Goal: Task Accomplishment & Management: Manage account settings

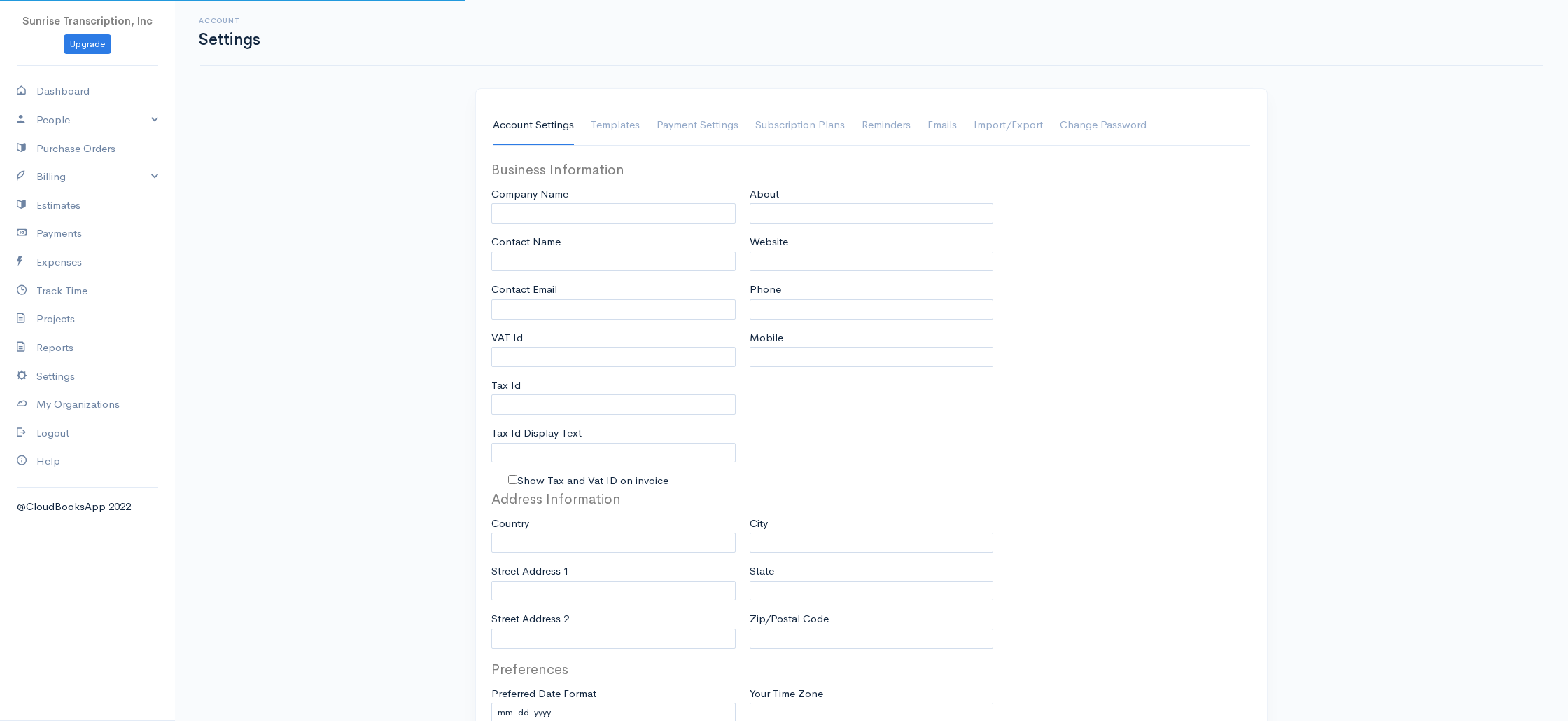
type input "Sunrise Transcription, Inc"
type input "[EMAIL_ADDRESS][DOMAIN_NAME]"
type input "Tax Id"
type input "Medical Transcription Service"
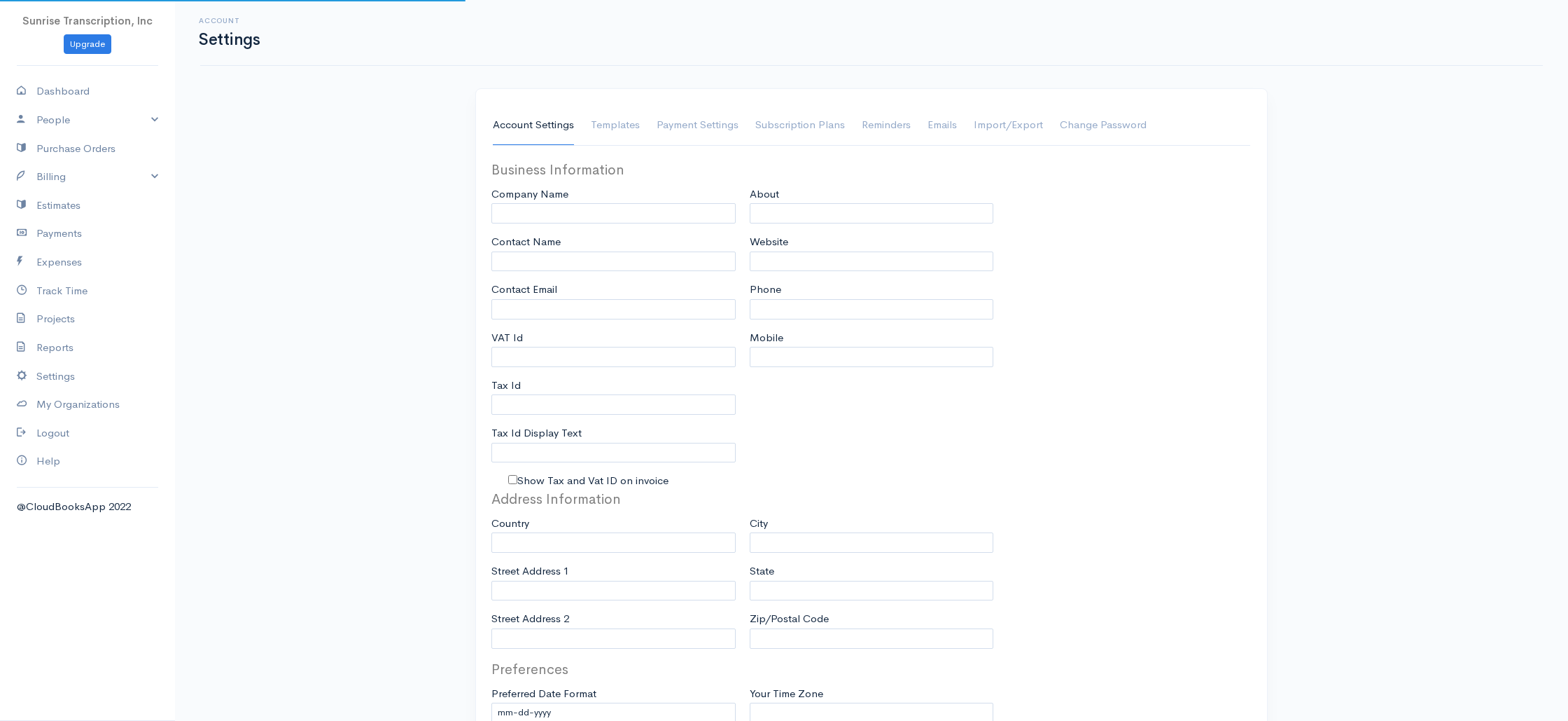
type input "[DOMAIN_NAME]"
type input "[PHONE_NUMBER]"
select select
type input "[STREET_ADDRESS]"
type input "[GEOGRAPHIC_DATA]"
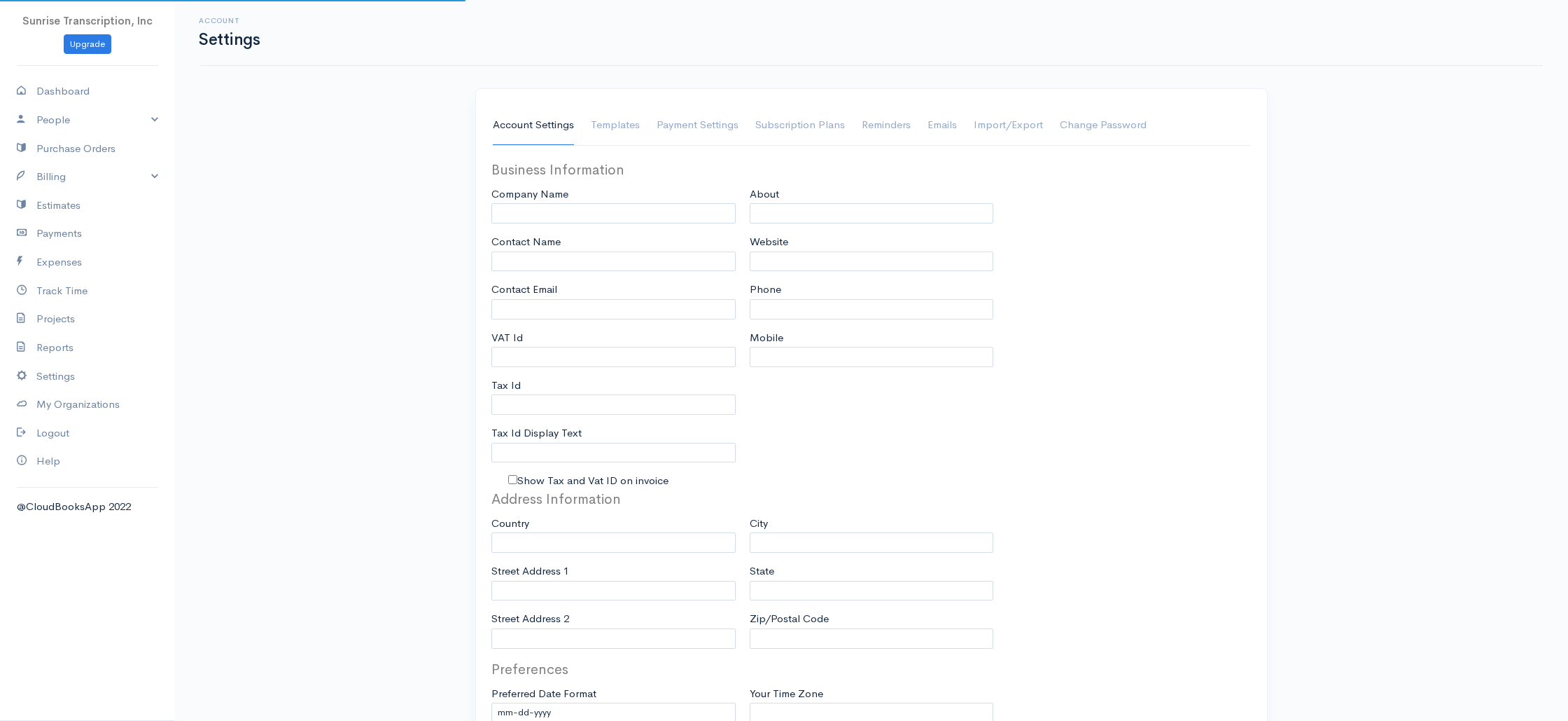
type input "[US_STATE]"
type input "33179-3899"
select select
type input "INVOICE"
type input "1333"
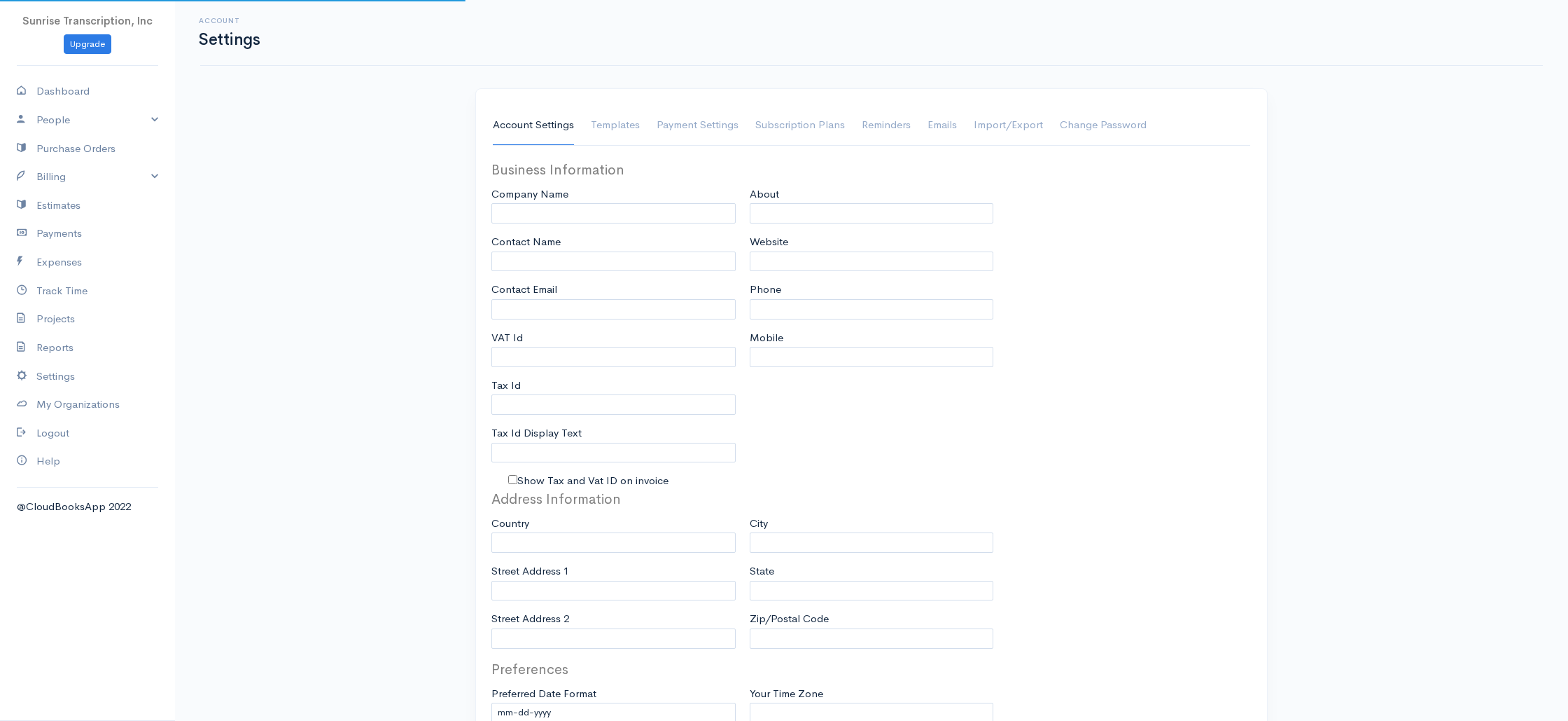
type input "103"
select select "3"
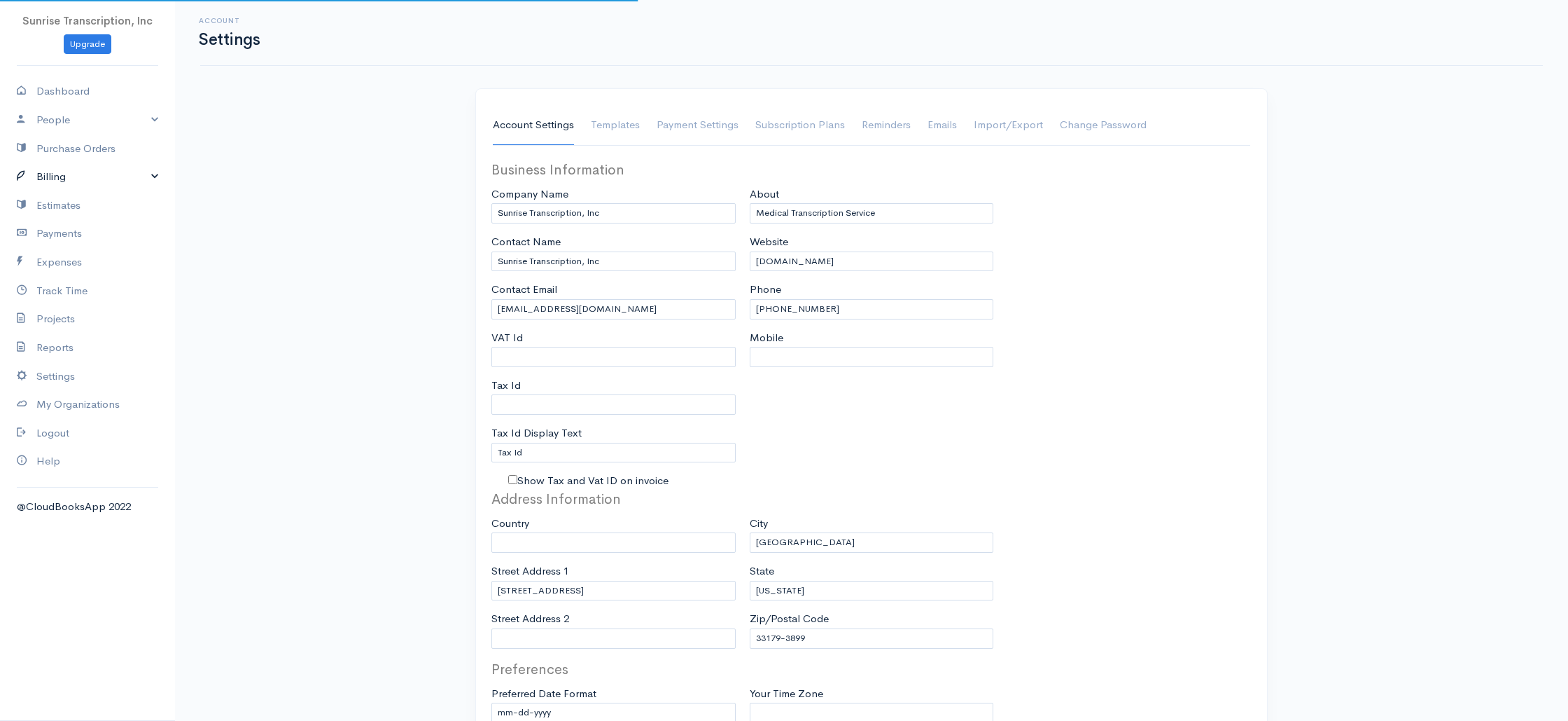
select select "[GEOGRAPHIC_DATA]"
select select "USD"
drag, startPoint x: 39, startPoint y: 179, endPoint x: 38, endPoint y: 193, distance: 14.0
click at [39, 179] on link "Billing" at bounding box center [87, 177] width 175 height 29
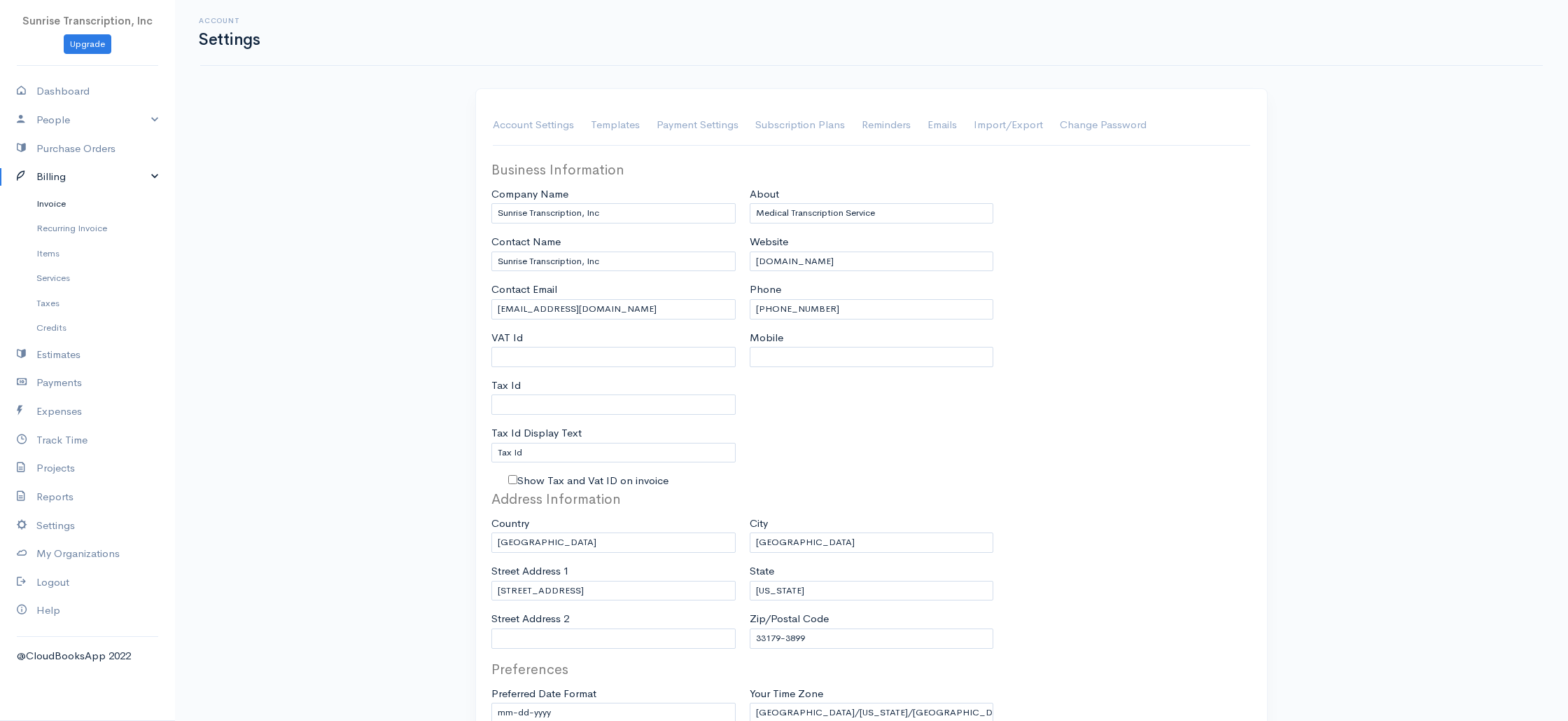
drag, startPoint x: 50, startPoint y: 206, endPoint x: 113, endPoint y: 201, distance: 63.2
click at [50, 206] on link "Invoice" at bounding box center [87, 204] width 175 height 25
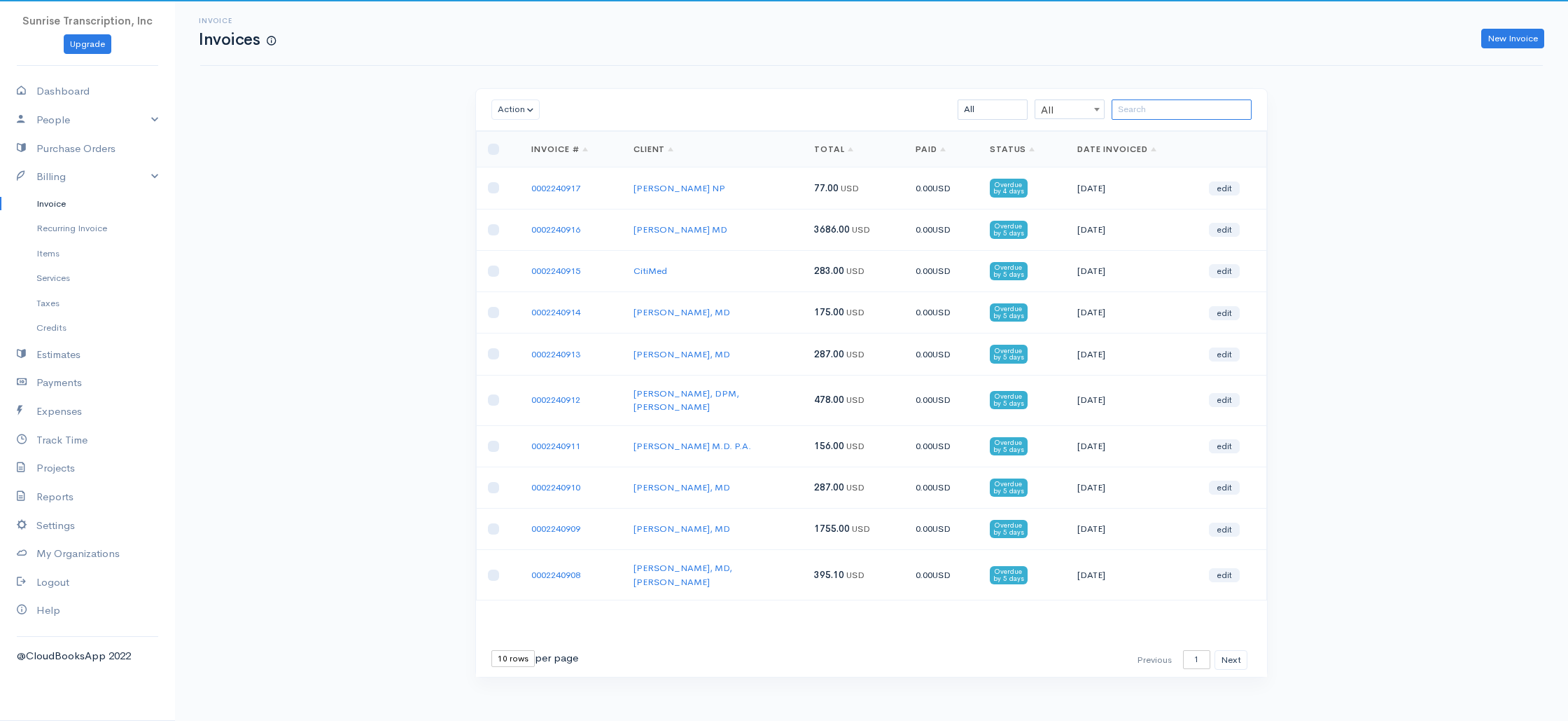
click at [1169, 105] on input "search" at bounding box center [1181, 110] width 140 height 20
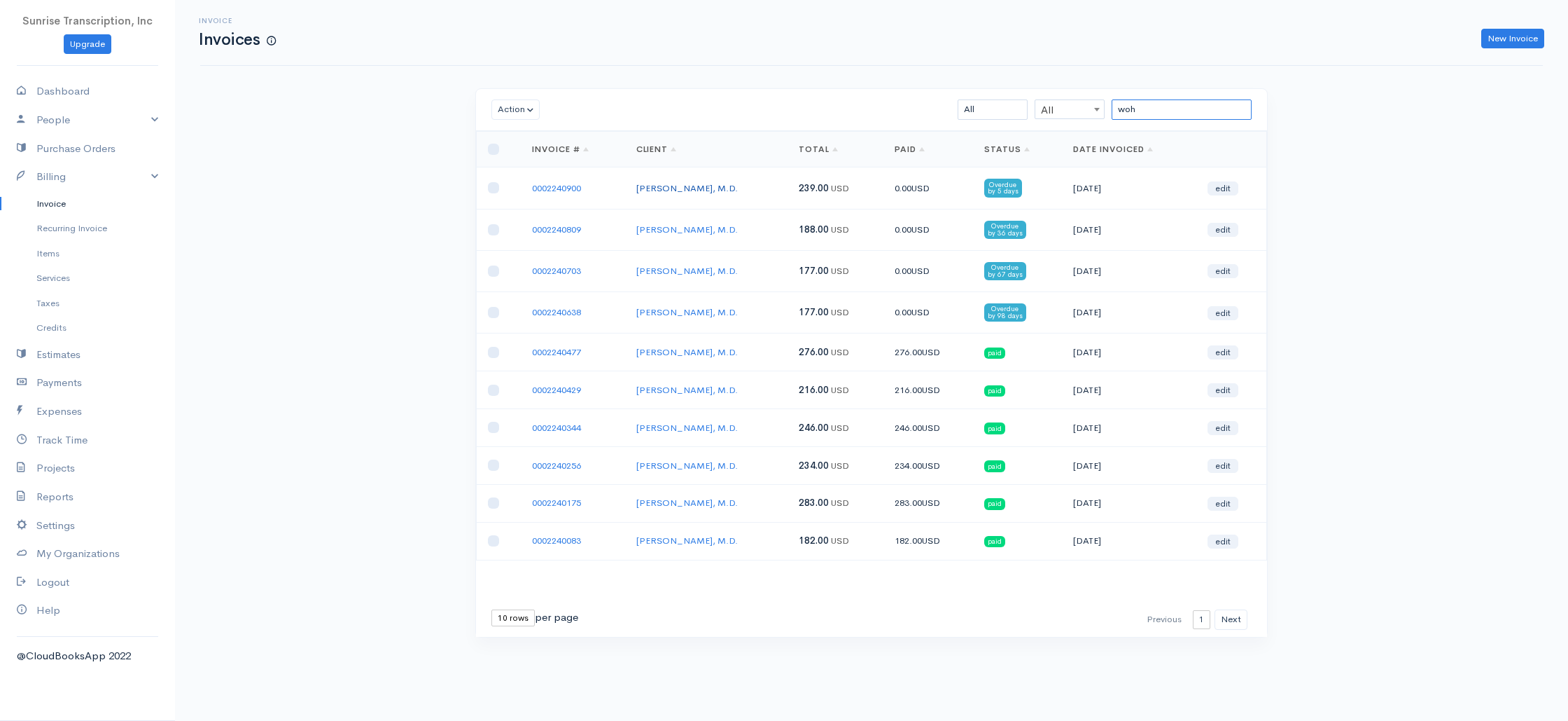
type input "woh"
click at [683, 185] on link "[PERSON_NAME], M.D." at bounding box center [687, 188] width 101 height 12
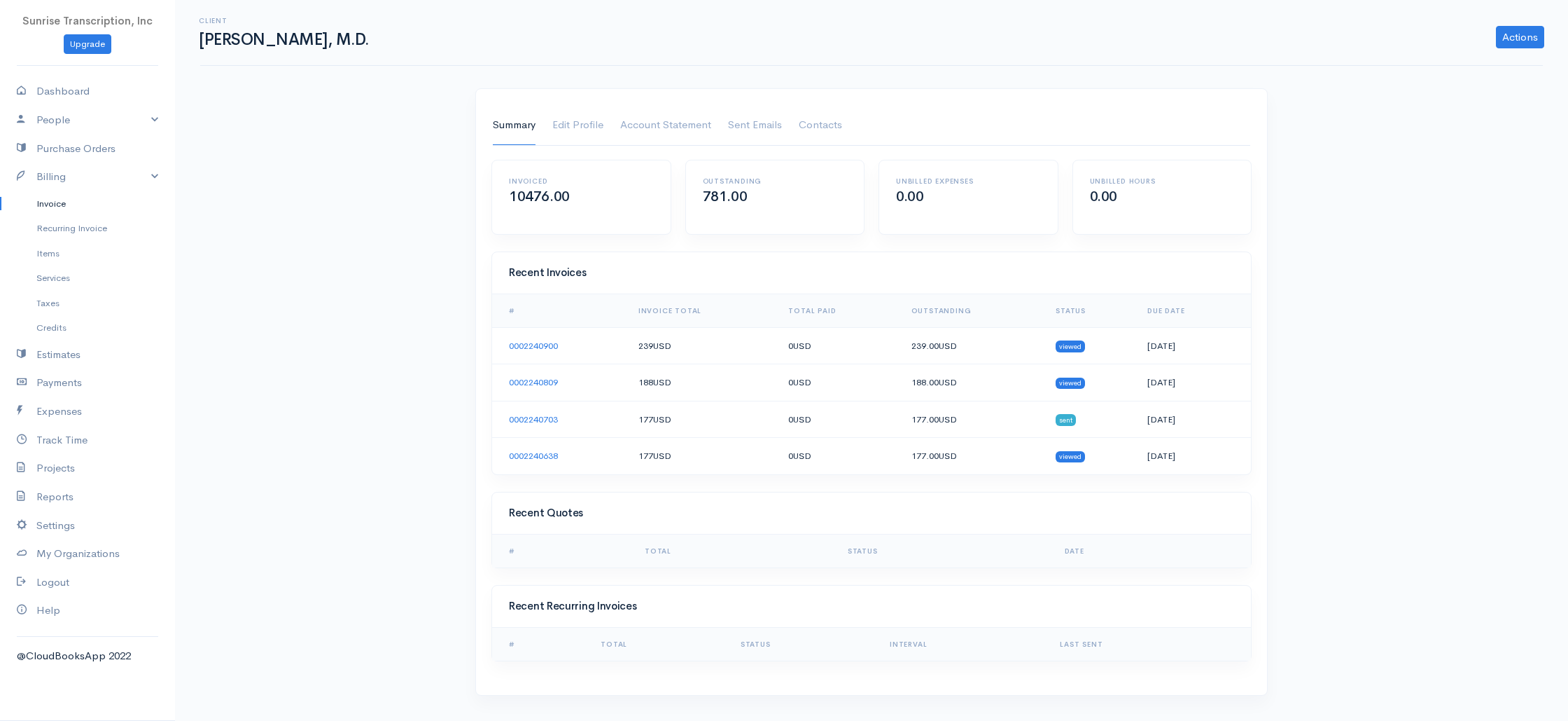
click at [258, 41] on h1 "[PERSON_NAME], M.D." at bounding box center [285, 39] width 173 height 18
drag, startPoint x: 258, startPoint y: 41, endPoint x: 241, endPoint y: 64, distance: 28.6
click at [258, 41] on h1 "[PERSON_NAME], M.D." at bounding box center [285, 39] width 173 height 18
copy h1 "[PERSON_NAME]"
click at [68, 205] on link "Invoice" at bounding box center [87, 204] width 175 height 25
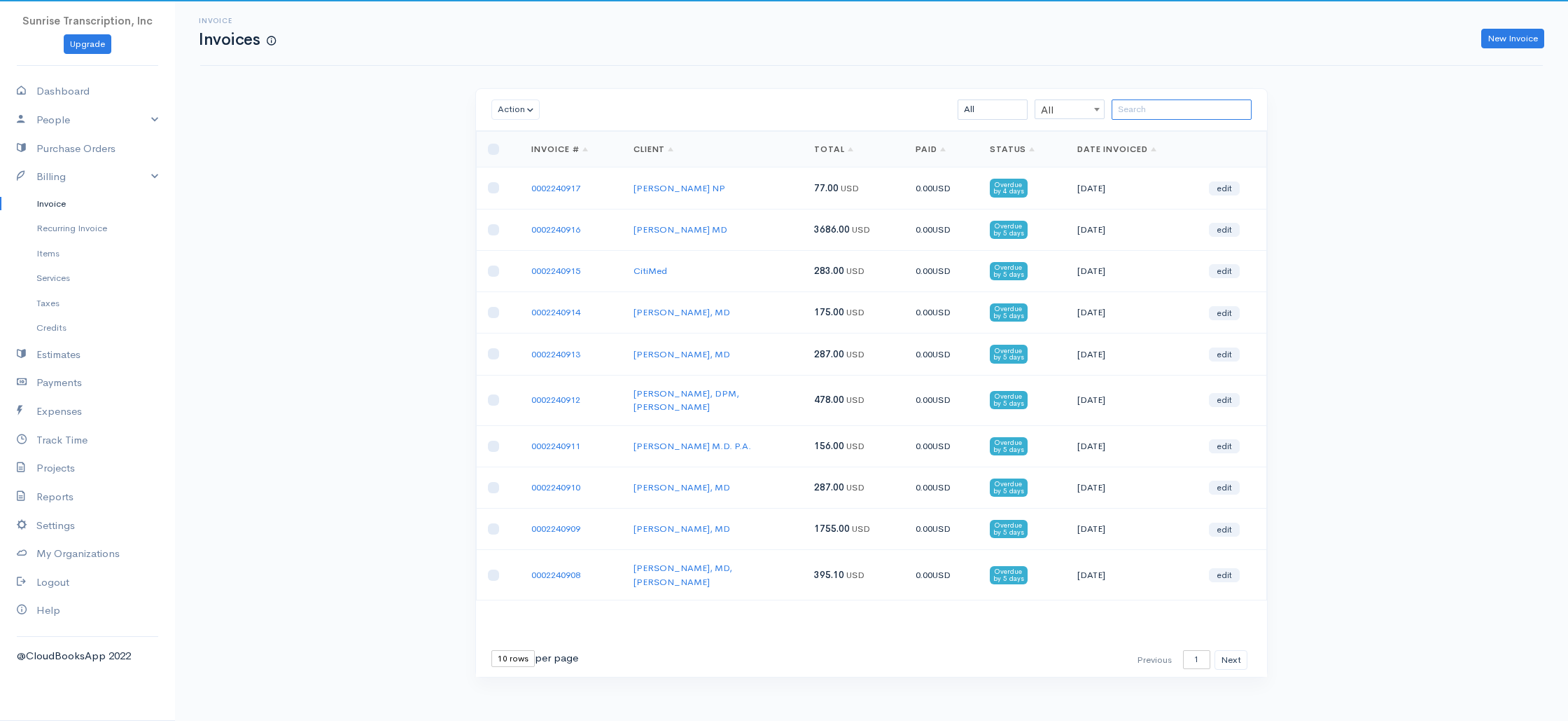
click at [1192, 112] on input "search" at bounding box center [1181, 110] width 140 height 20
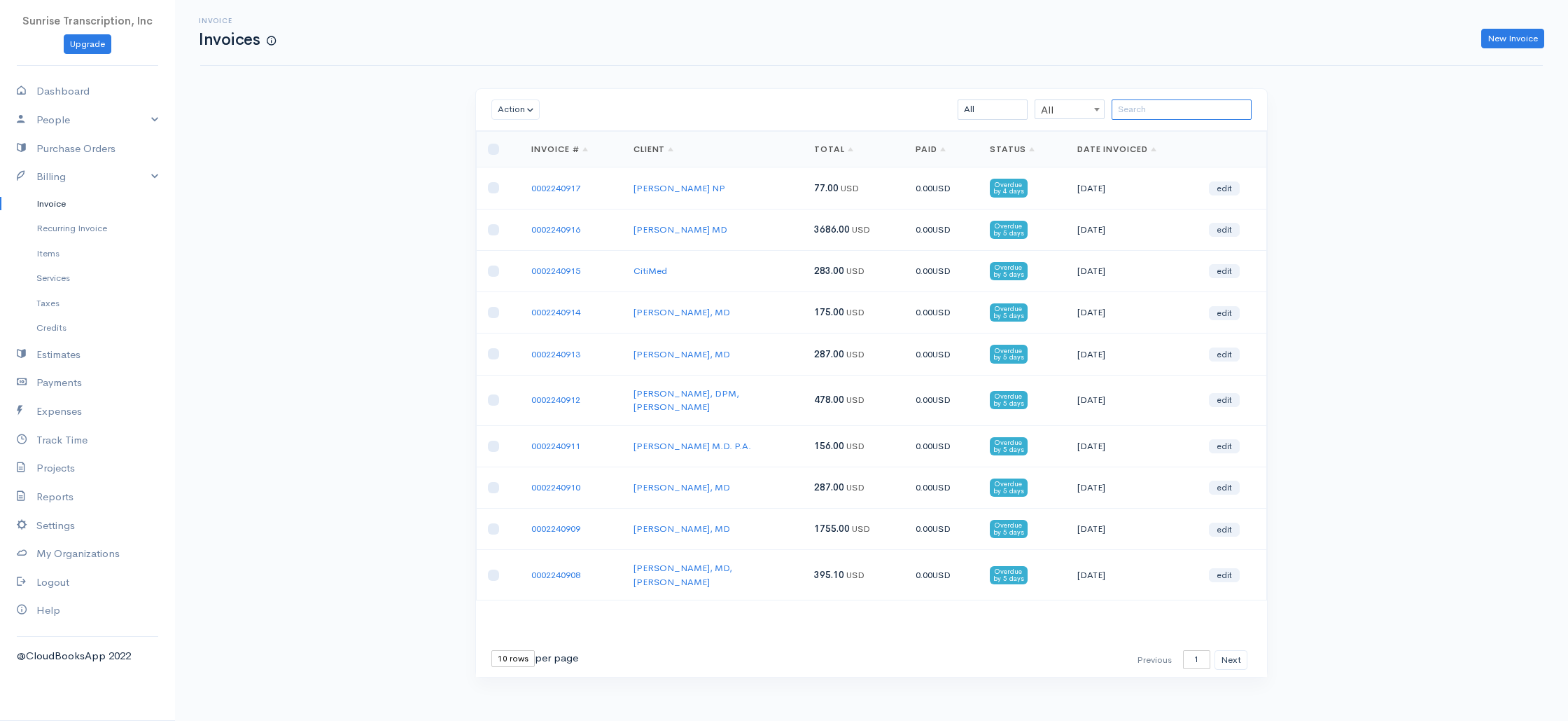
paste input "[PERSON_NAME]"
type input "[PERSON_NAME]"
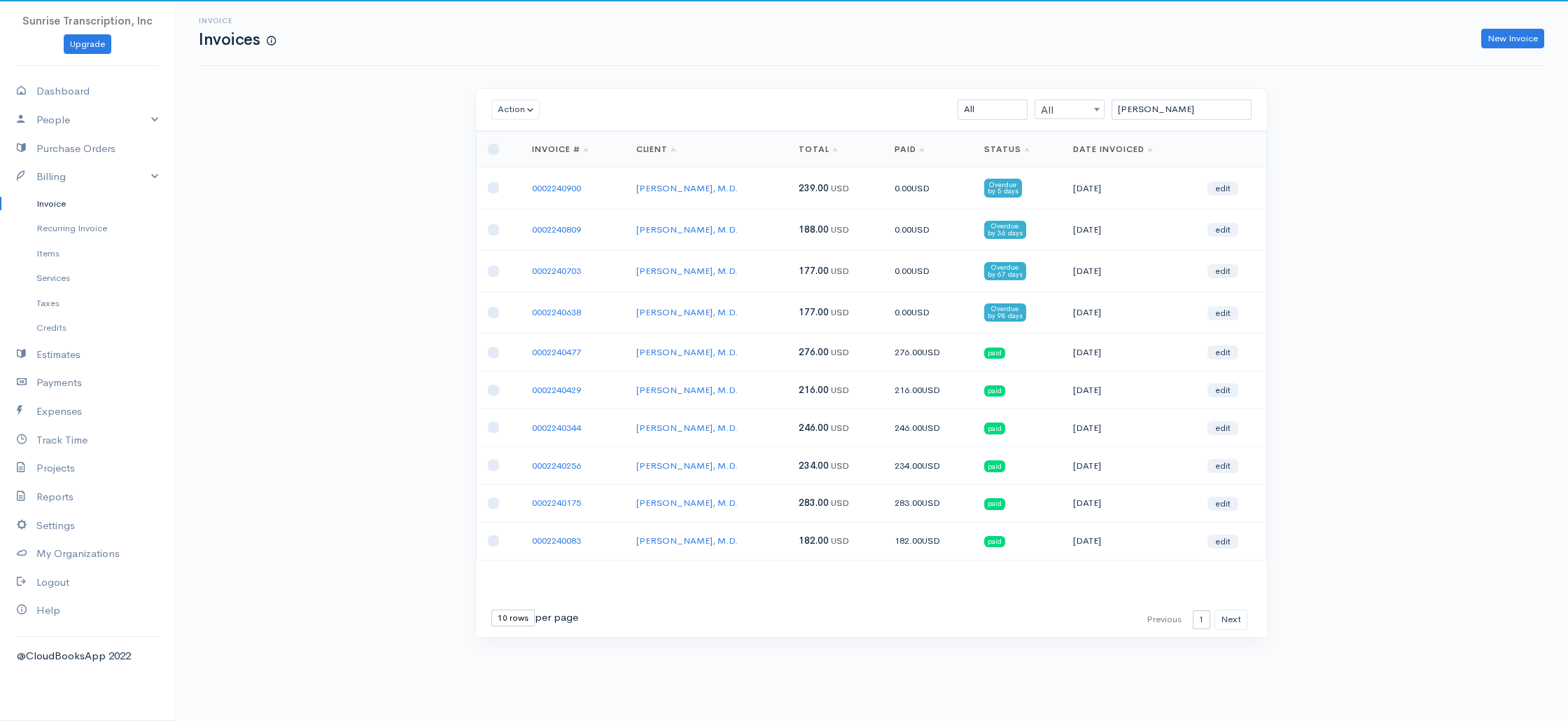
click at [389, 189] on div "Invoice Invoices New Invoice Action Archive Delete Download PDF Send [PERSON_NA…" at bounding box center [871, 344] width 1393 height 690
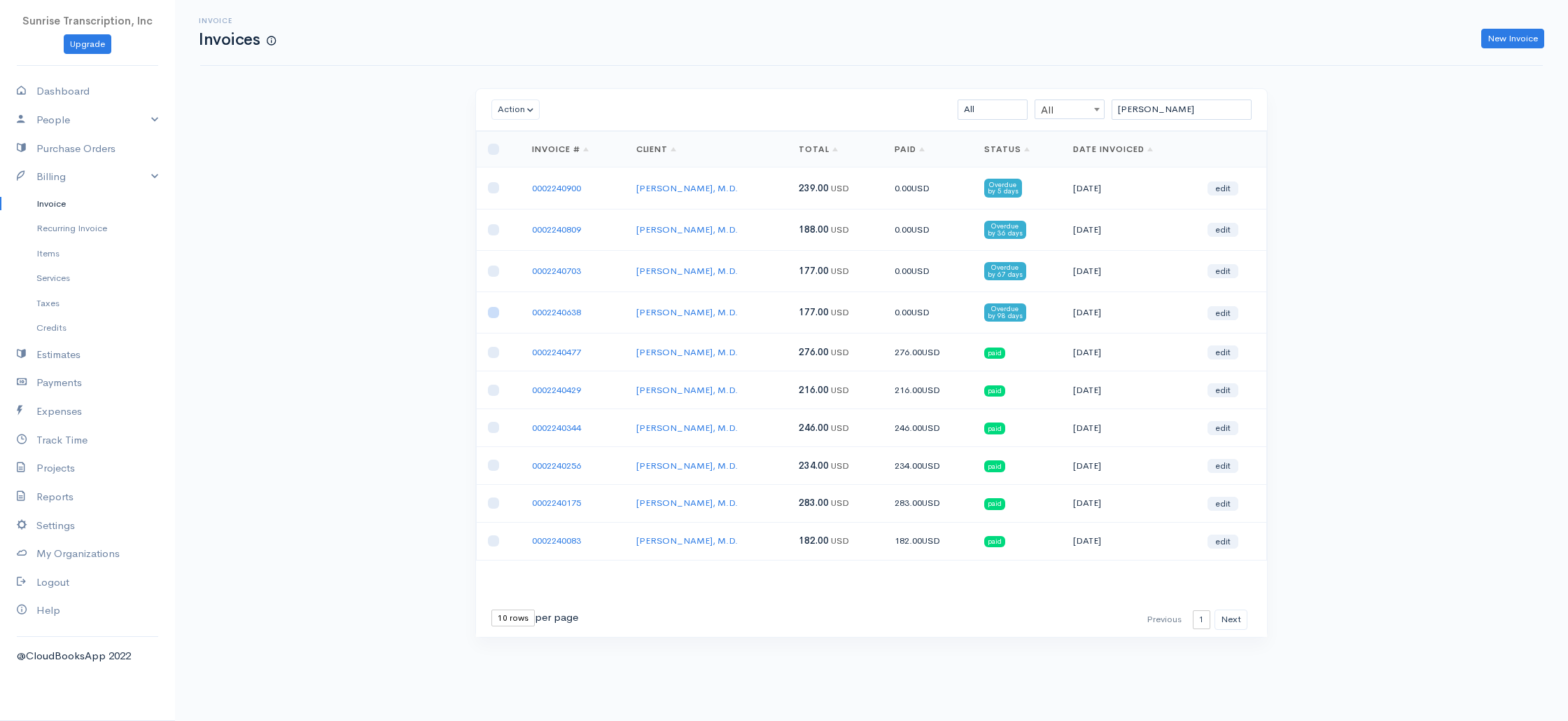
click at [494, 310] on input "checkbox" at bounding box center [493, 312] width 11 height 11
checkbox input "true"
drag, startPoint x: 490, startPoint y: 273, endPoint x: 491, endPoint y: 262, distance: 11.0
click at [490, 273] on input "checkbox" at bounding box center [493, 271] width 11 height 11
checkbox input "true"
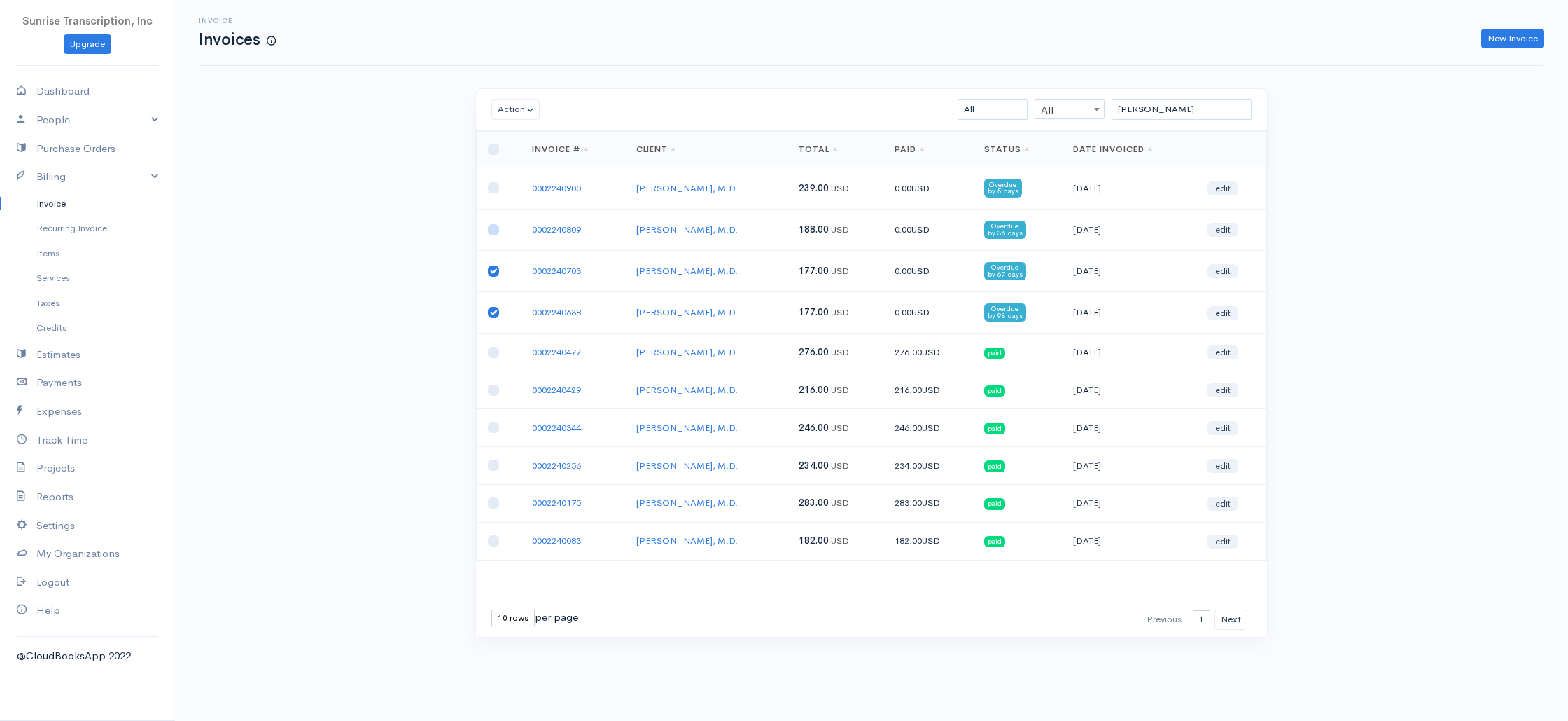
click at [491, 229] on input "checkbox" at bounding box center [493, 229] width 11 height 11
checkbox input "true"
click at [491, 189] on input "checkbox" at bounding box center [493, 187] width 11 height 11
checkbox input "true"
click at [525, 113] on button "Action" at bounding box center [515, 110] width 48 height 20
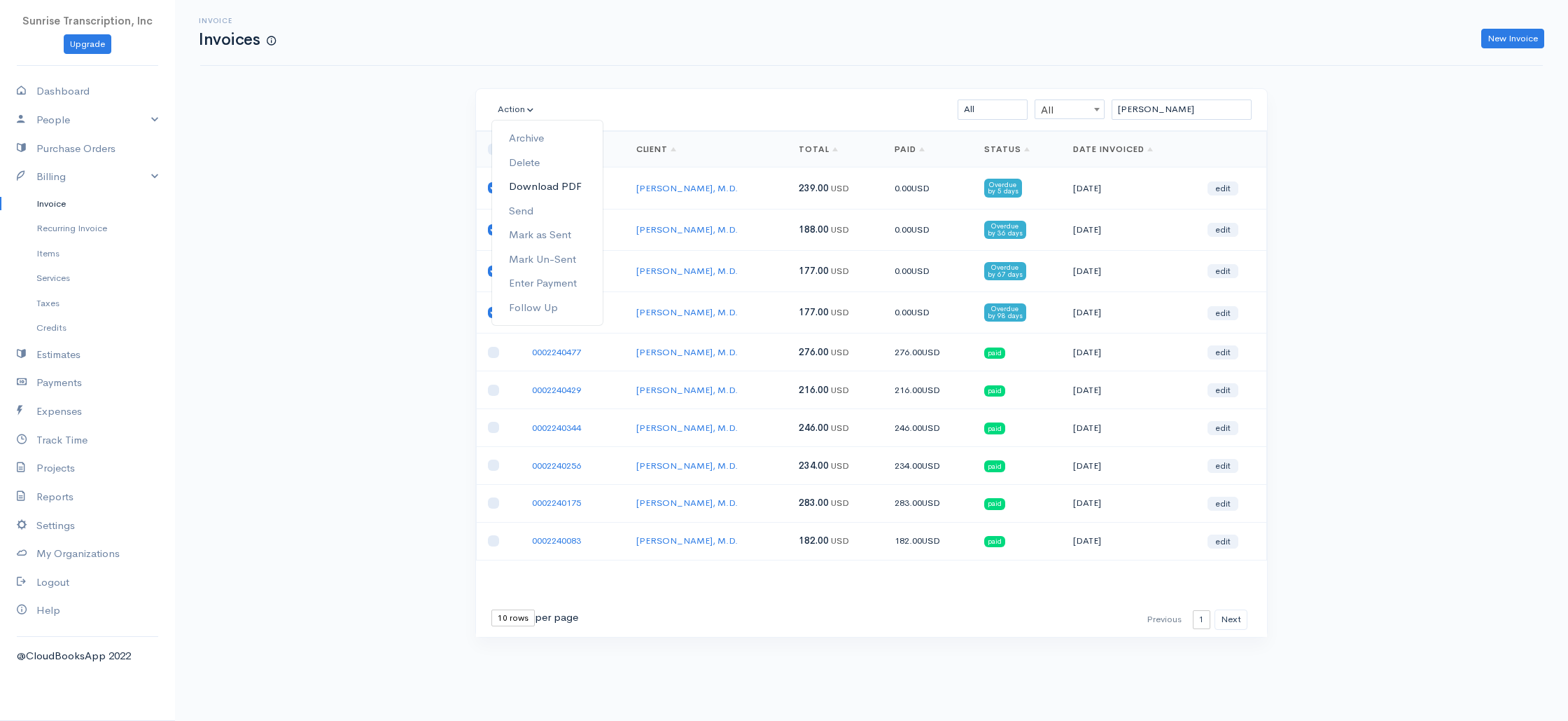
click at [522, 190] on link "Download PDF" at bounding box center [547, 186] width 111 height 25
click at [520, 104] on button "Action" at bounding box center [515, 110] width 48 height 20
click at [545, 283] on link "Enter Payment" at bounding box center [547, 283] width 111 height 25
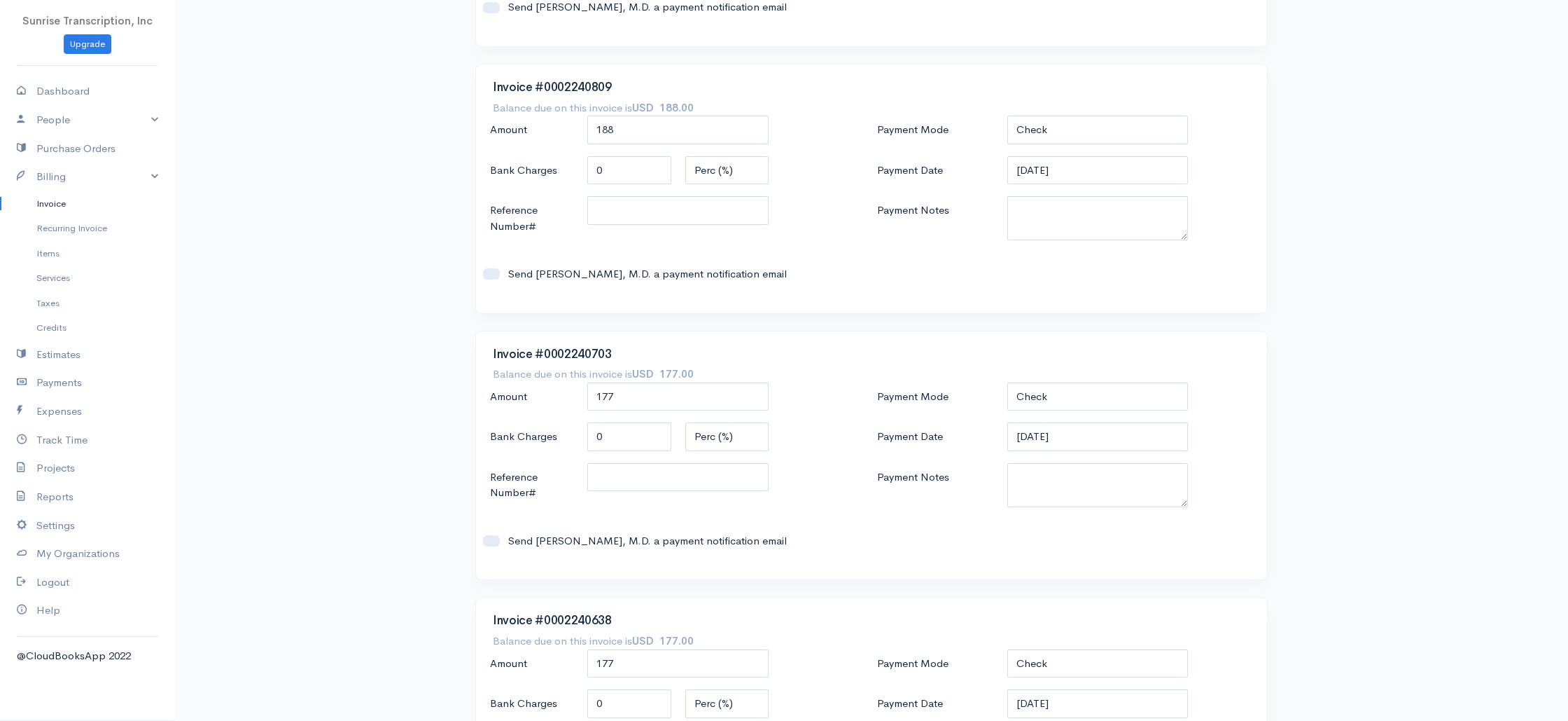
scroll to position [462, 0]
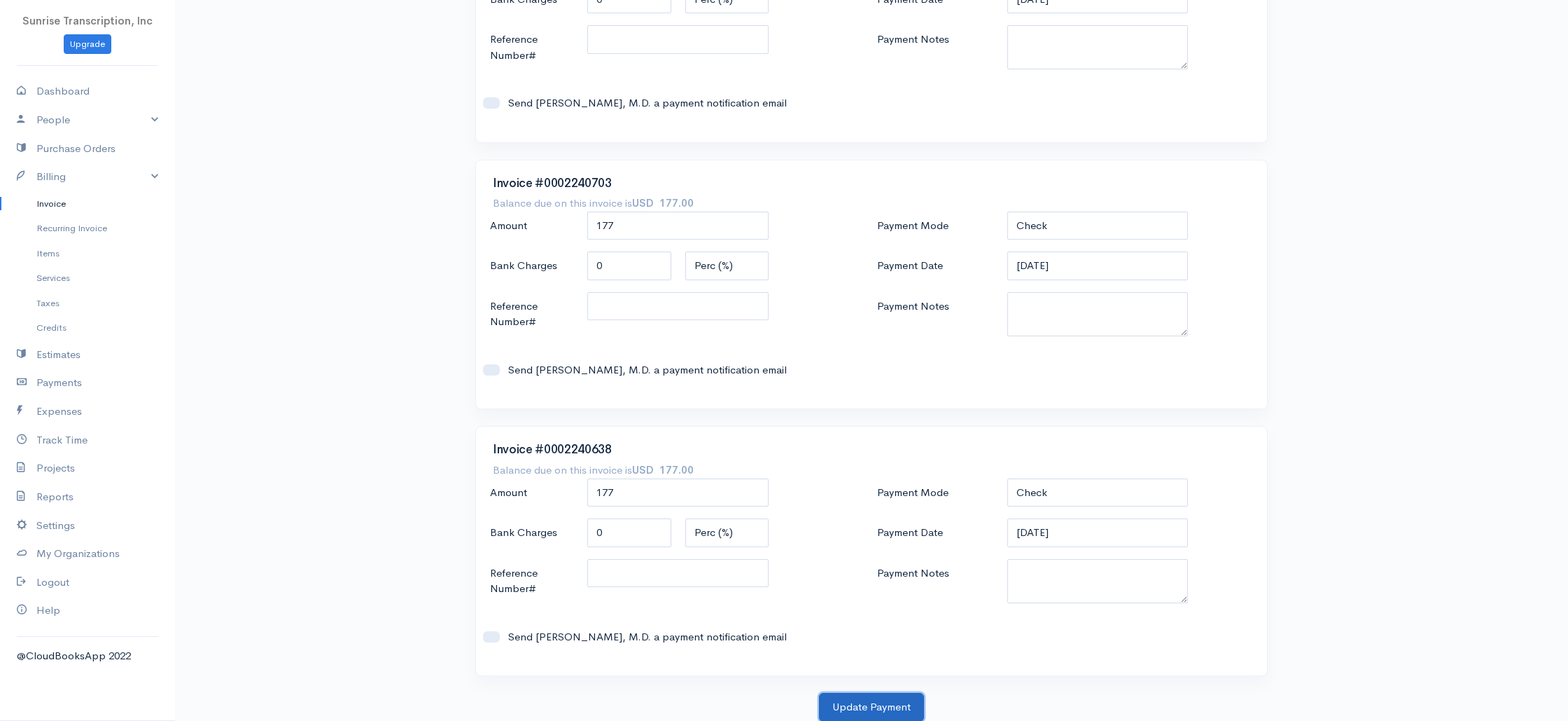
click at [874, 706] on button "Update Payment" at bounding box center [871, 707] width 105 height 29
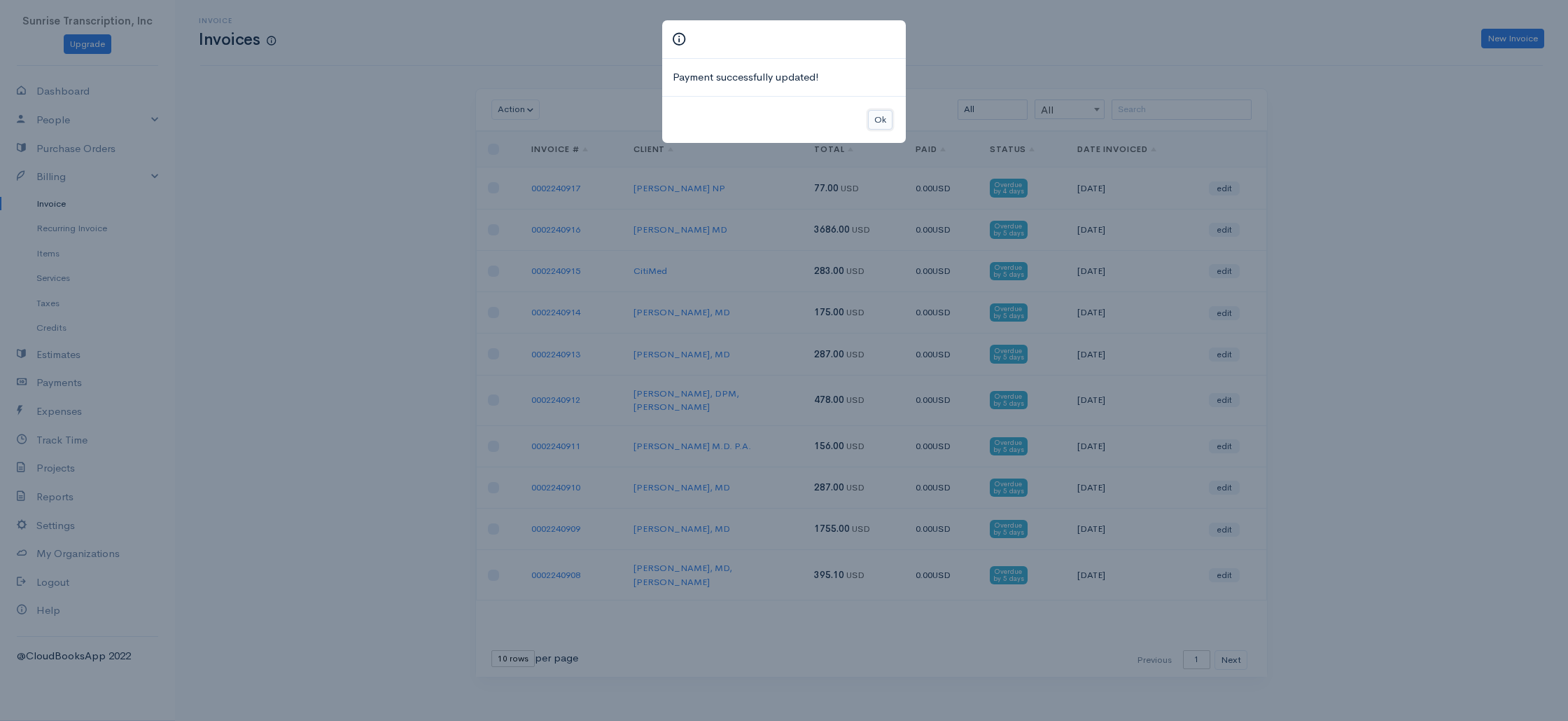
click at [886, 118] on button "Ok" at bounding box center [880, 120] width 25 height 20
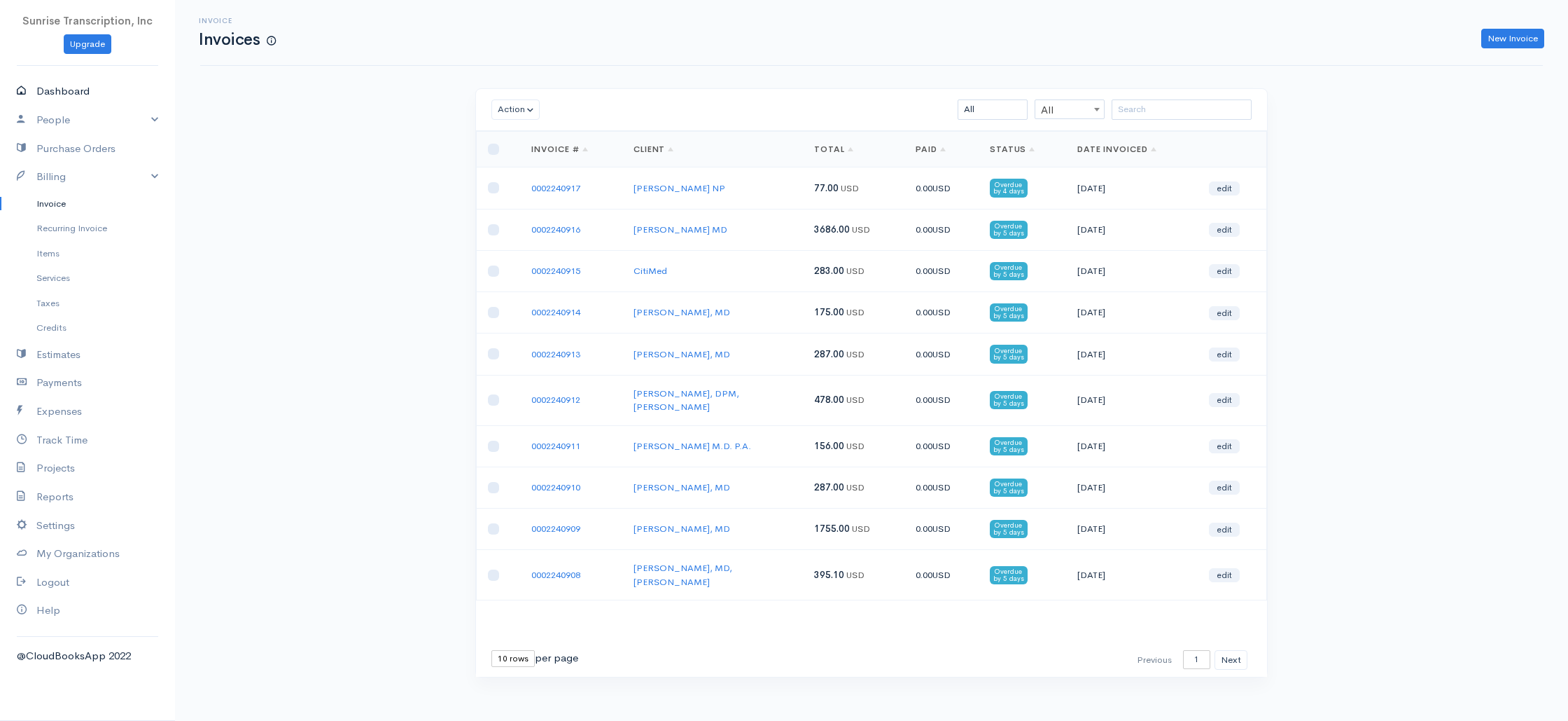
click at [49, 93] on link "Dashboard" at bounding box center [87, 91] width 175 height 29
select select "365"
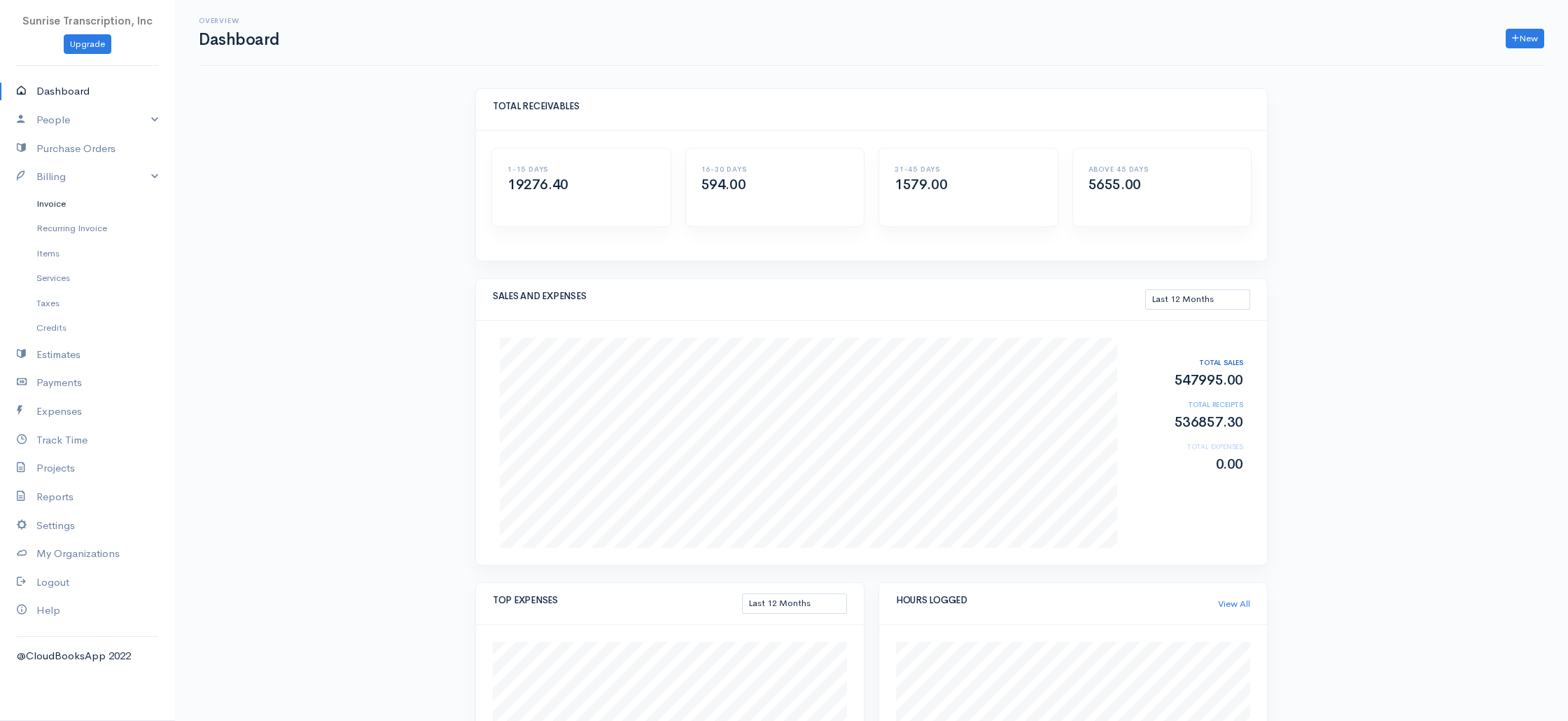
click at [49, 203] on link "Invoice" at bounding box center [87, 204] width 175 height 25
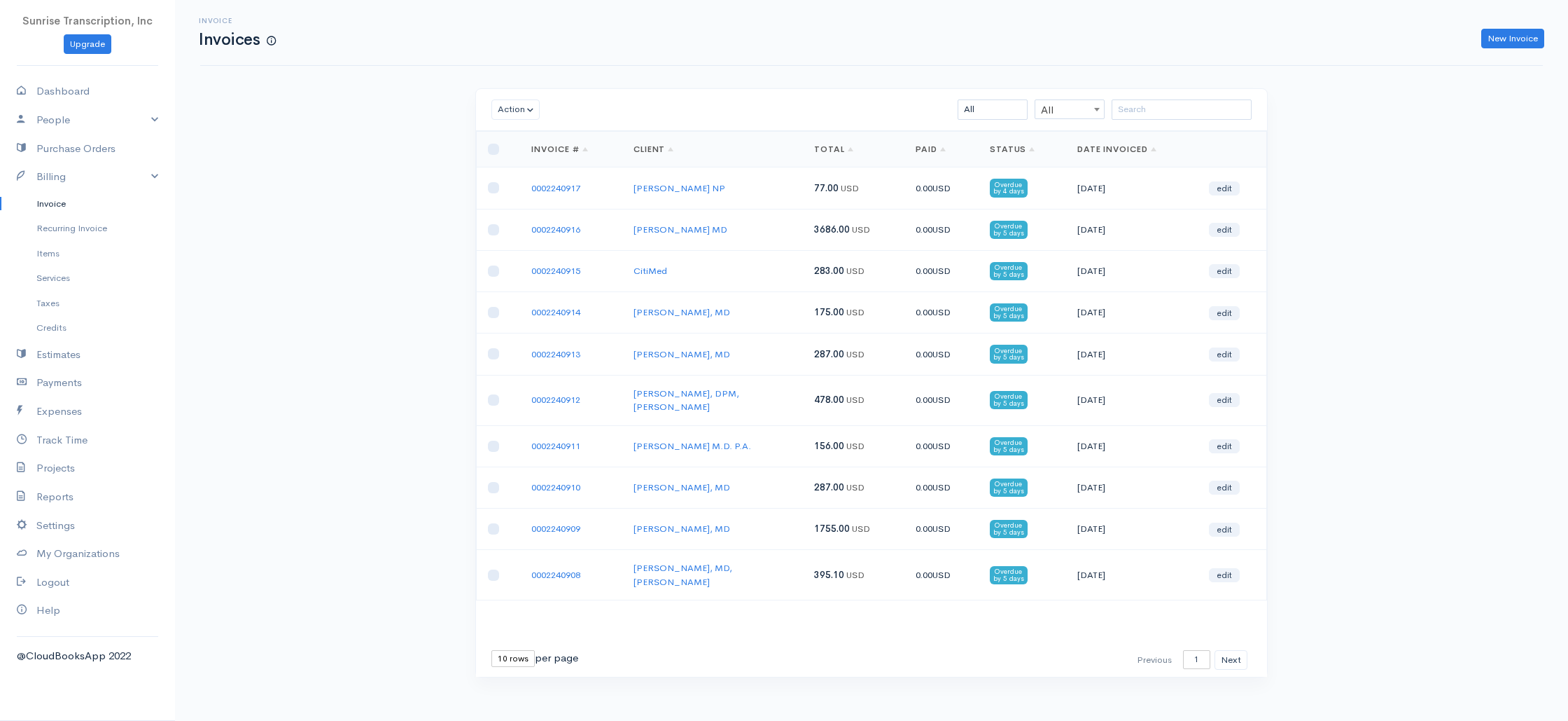
click at [316, 194] on div "Invoice Invoices New Invoice Action Archive Delete Download PDF Send [PERSON_NA…" at bounding box center [871, 365] width 1393 height 729
click at [58, 92] on link "Dashboard" at bounding box center [87, 91] width 175 height 29
select select "365"
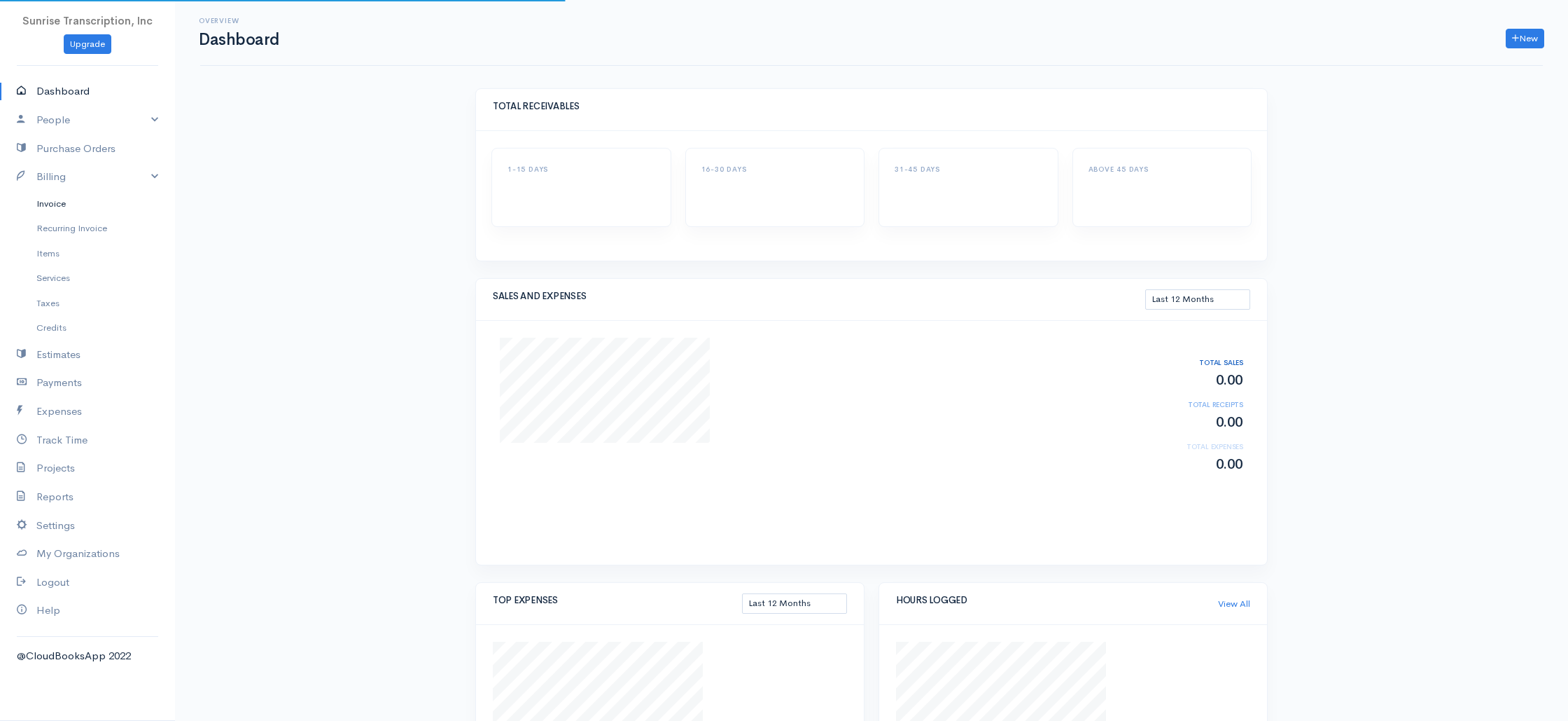
click at [59, 206] on link "Invoice" at bounding box center [87, 204] width 175 height 25
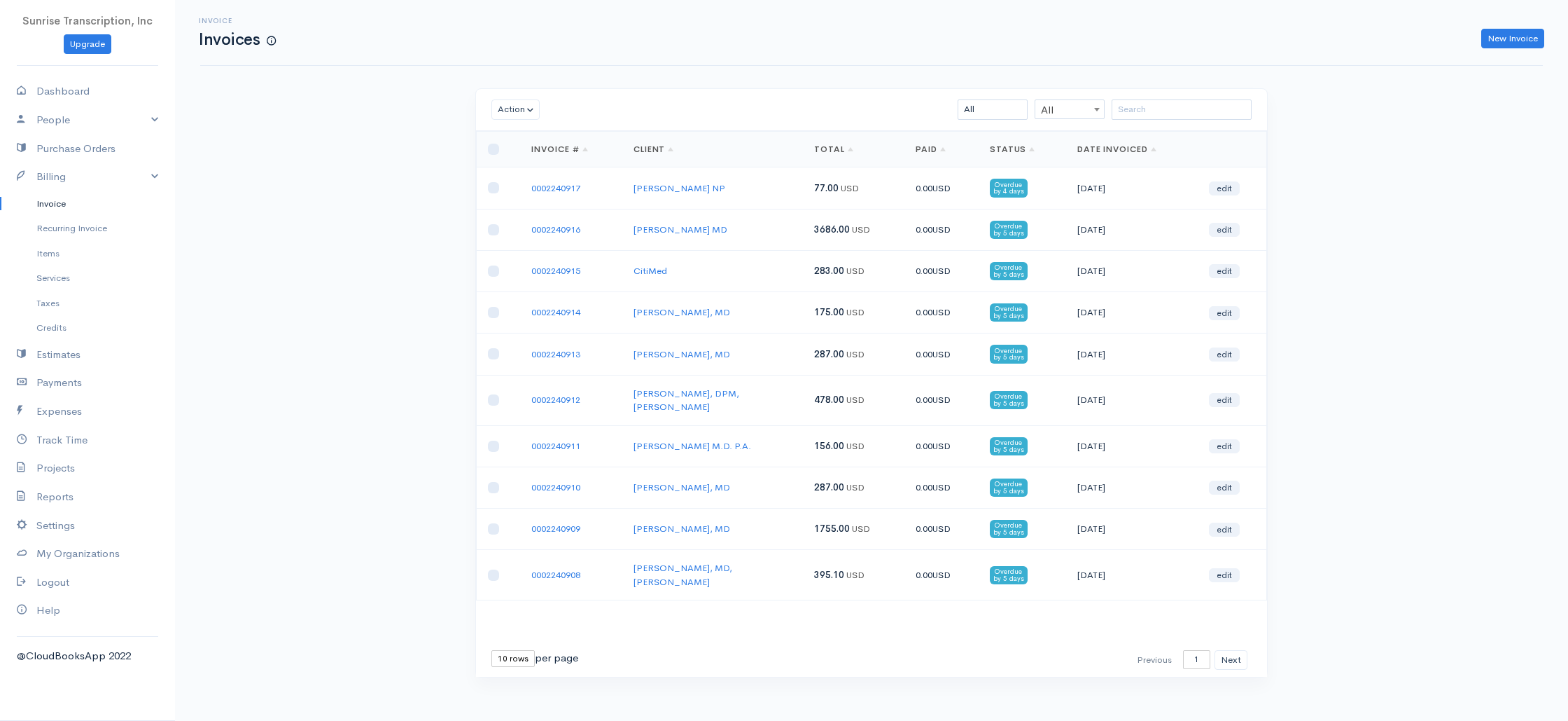
click at [347, 190] on div "Invoice Invoices New Invoice Action Archive Delete Download PDF Send [PERSON_NA…" at bounding box center [871, 365] width 1393 height 729
click at [38, 96] on link "Dashboard" at bounding box center [87, 91] width 175 height 29
select select "365"
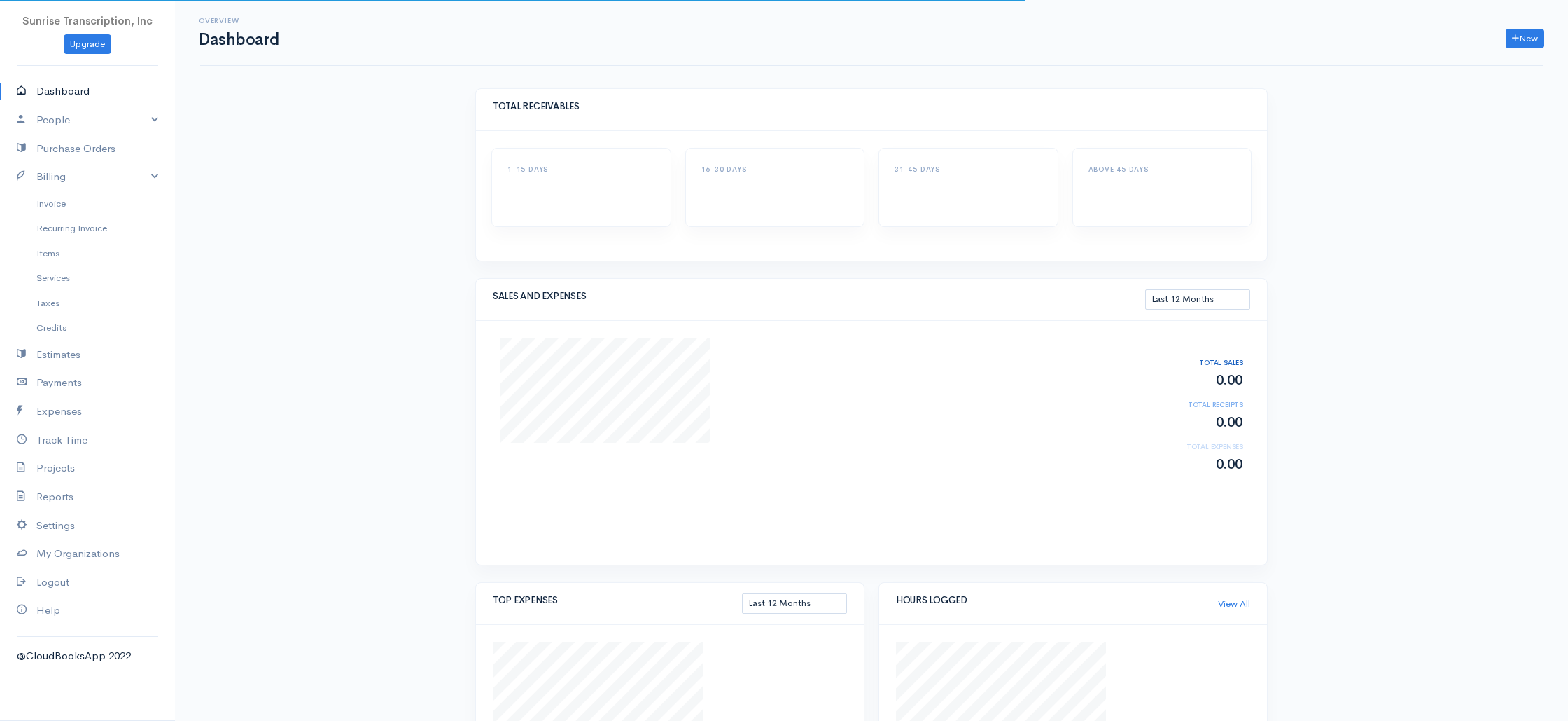
click at [384, 192] on div "Overview Dashboard New Invoice Client Quote Project Invoices Quotes Clients Exp…" at bounding box center [871, 490] width 1393 height 980
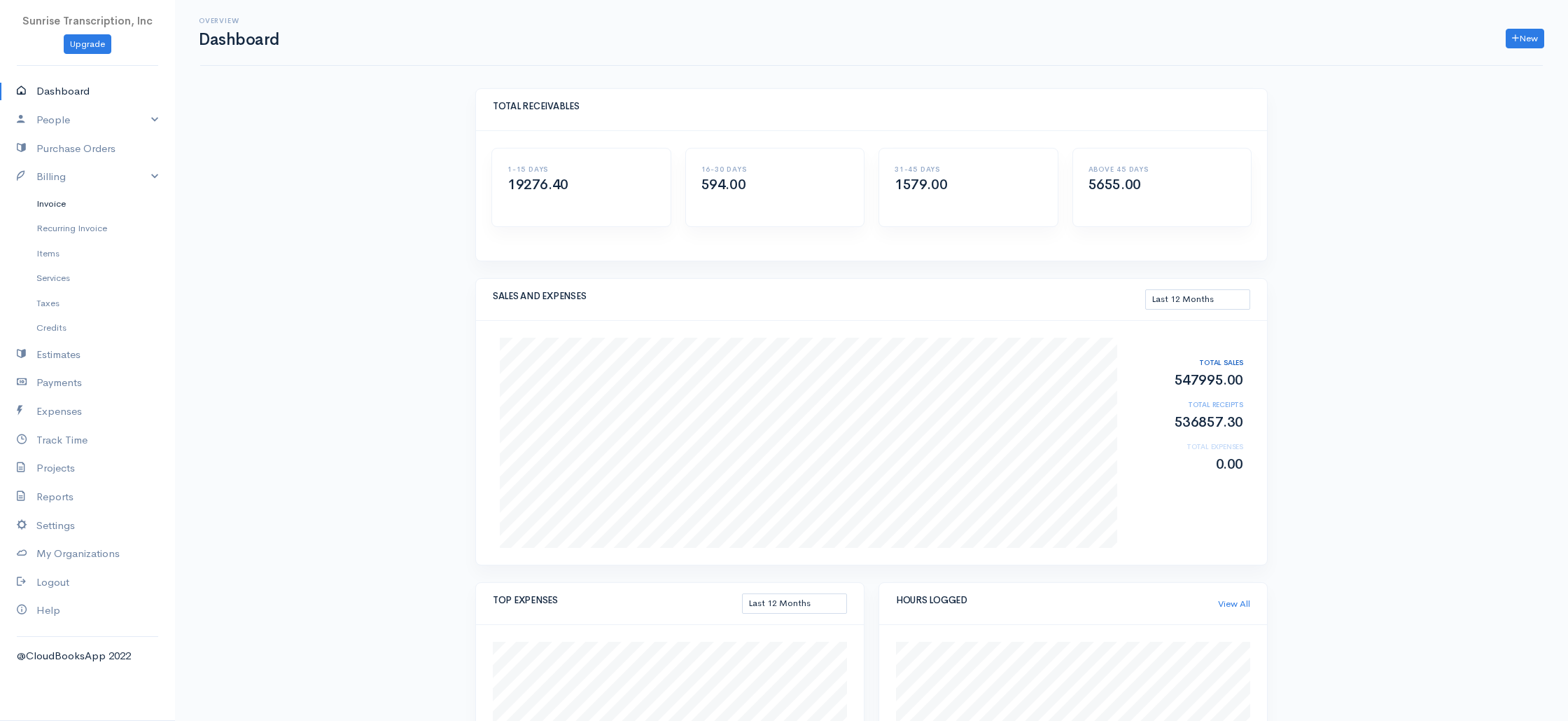
click at [63, 203] on link "Invoice" at bounding box center [87, 204] width 175 height 25
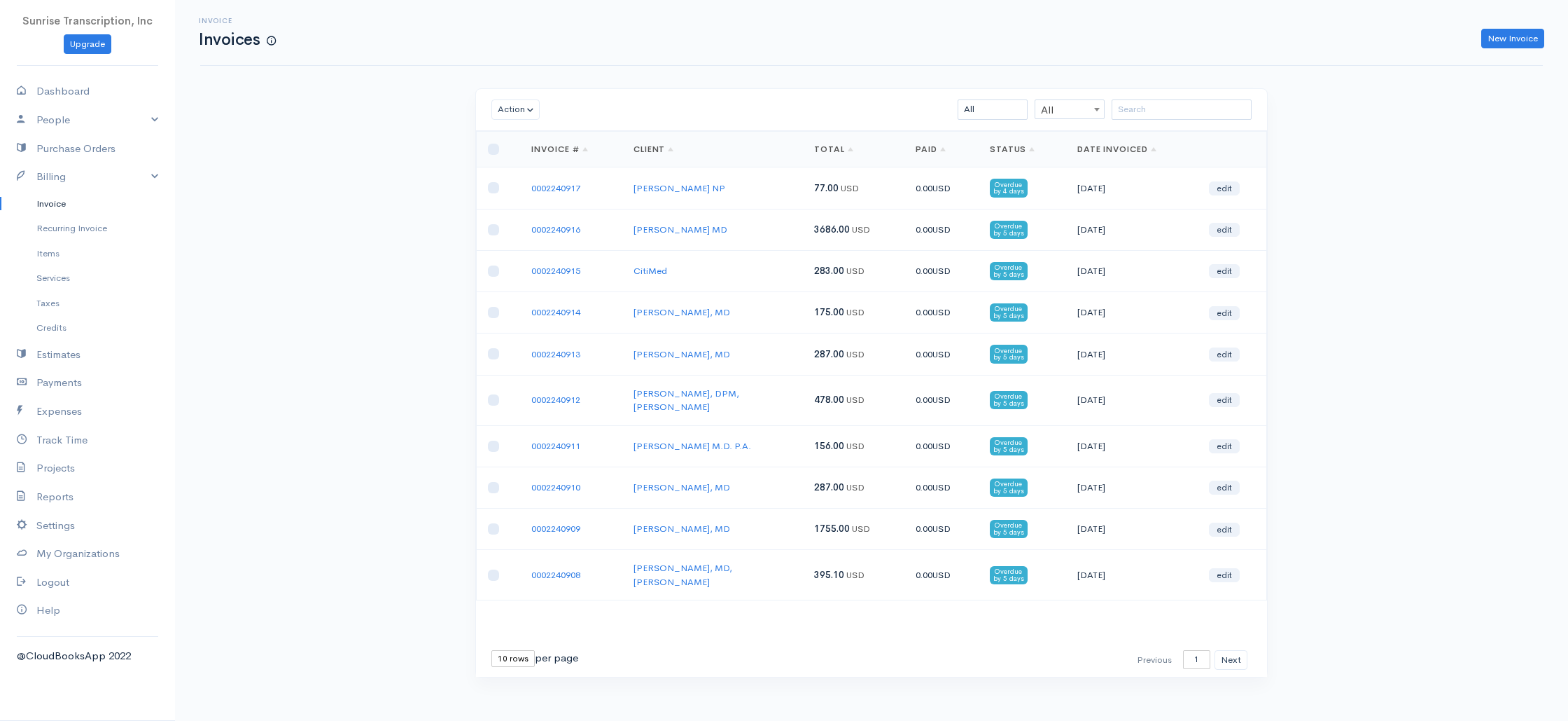
click at [331, 205] on div "Invoice Invoices New Invoice Action Archive Delete Download PDF Send [PERSON_NA…" at bounding box center [871, 365] width 1393 height 729
click at [357, 202] on div "Invoice Invoices New Invoice Action Archive Delete Download PDF Send [PERSON_NA…" at bounding box center [871, 365] width 1393 height 729
click at [372, 110] on div "Invoice Invoices New Invoice Action Archive Delete Download PDF Send [PERSON_NA…" at bounding box center [871, 365] width 1393 height 729
